Goal: Find specific page/section

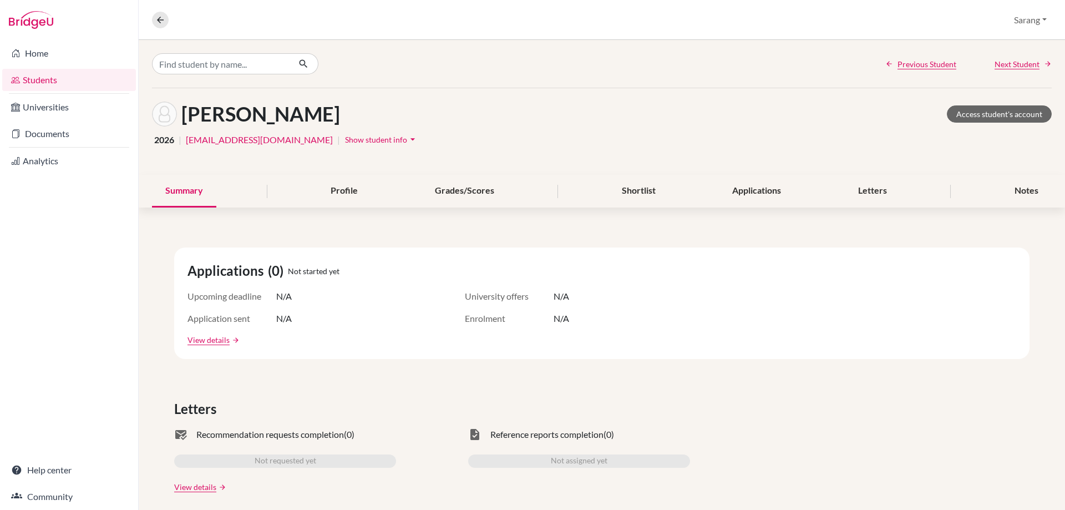
click at [28, 81] on link "Students" at bounding box center [69, 80] width 134 height 22
